Goal: Connect with others: Connect with others

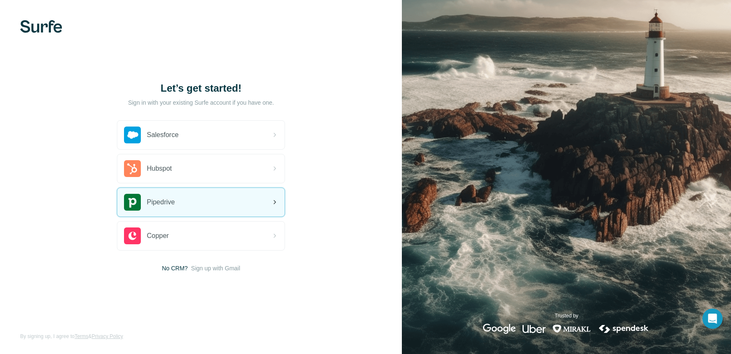
click at [219, 195] on div "Pipedrive" at bounding box center [200, 202] width 167 height 29
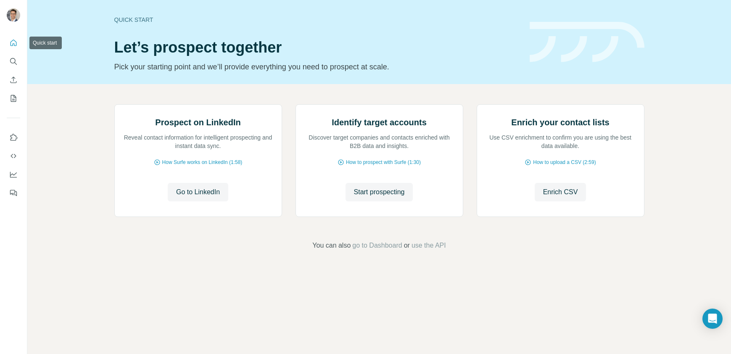
click at [13, 41] on icon "Quick start" at bounding box center [13, 43] width 8 height 8
click at [14, 43] on icon "Quick start" at bounding box center [14, 42] width 6 height 6
click at [16, 172] on icon "Dashboard" at bounding box center [13, 174] width 8 height 8
